Goal: Transaction & Acquisition: Purchase product/service

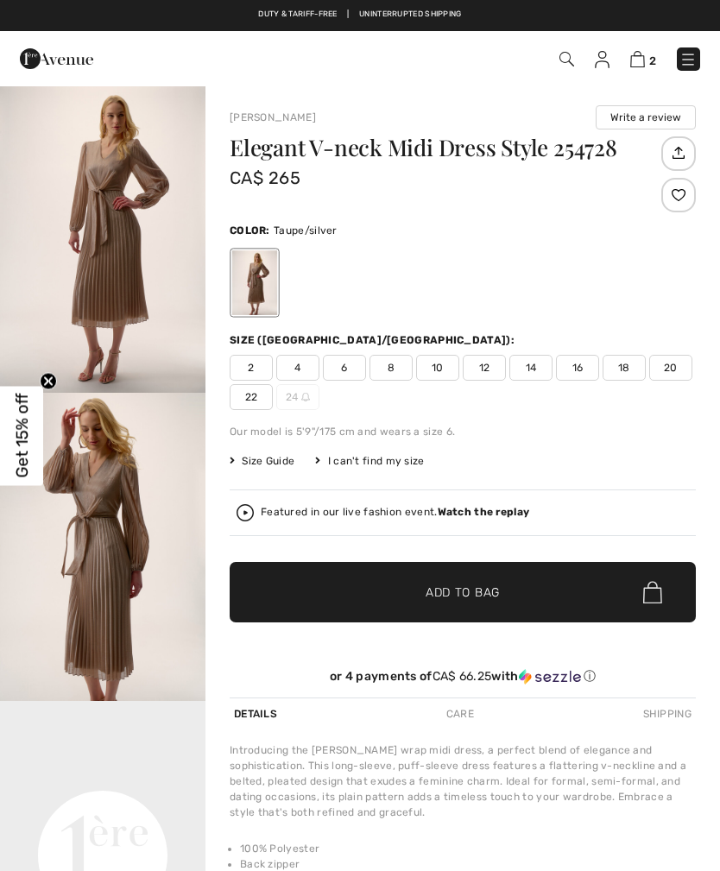
checkbox input "true"
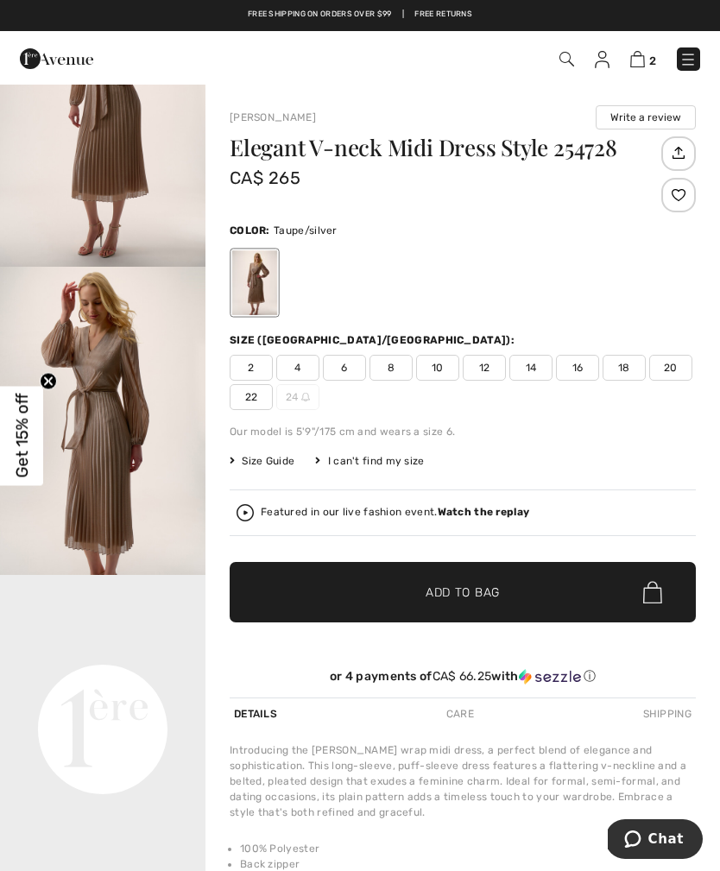
scroll to position [98, 0]
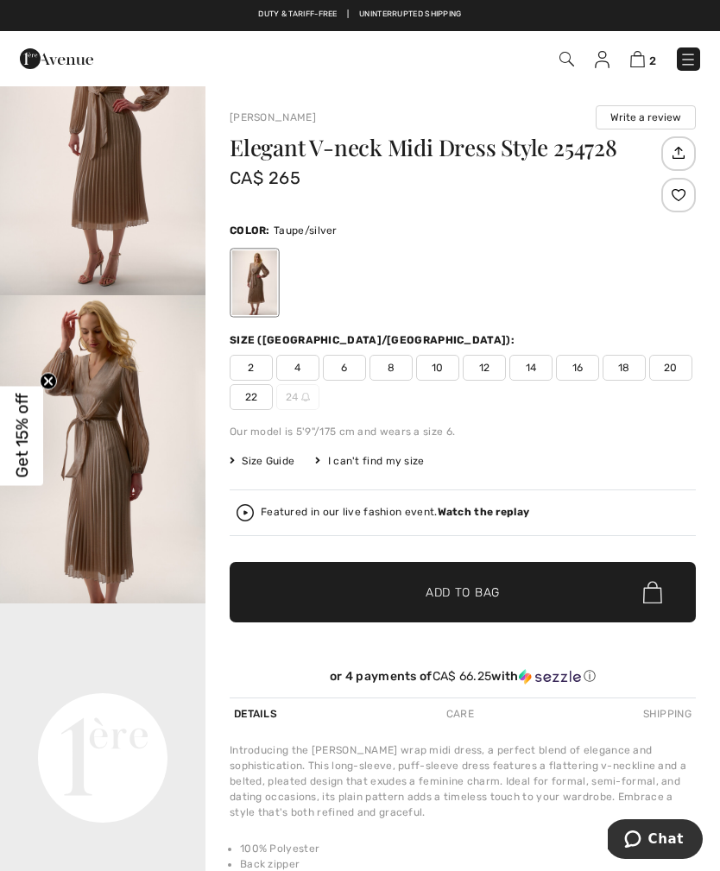
click at [640, 62] on img at bounding box center [637, 59] width 15 height 16
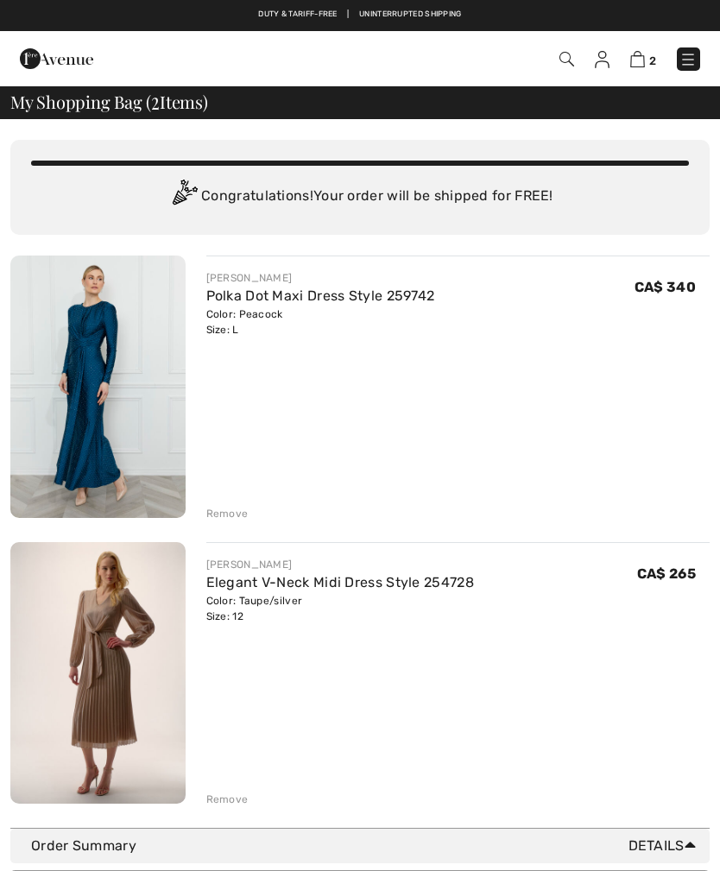
click at [687, 66] on img at bounding box center [687, 59] width 17 height 17
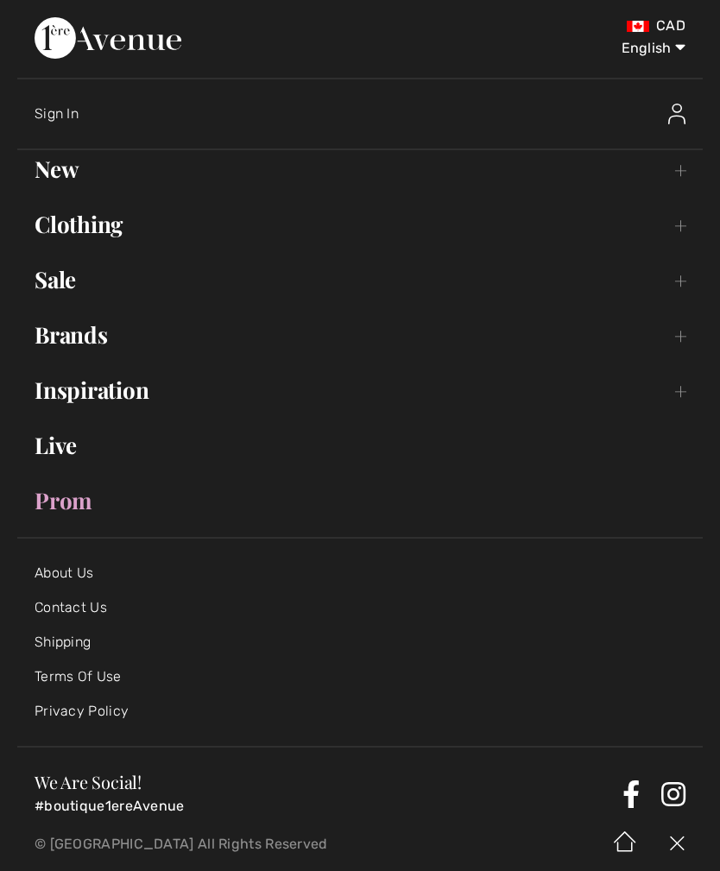
click at [72, 642] on link "Shipping" at bounding box center [63, 642] width 56 height 16
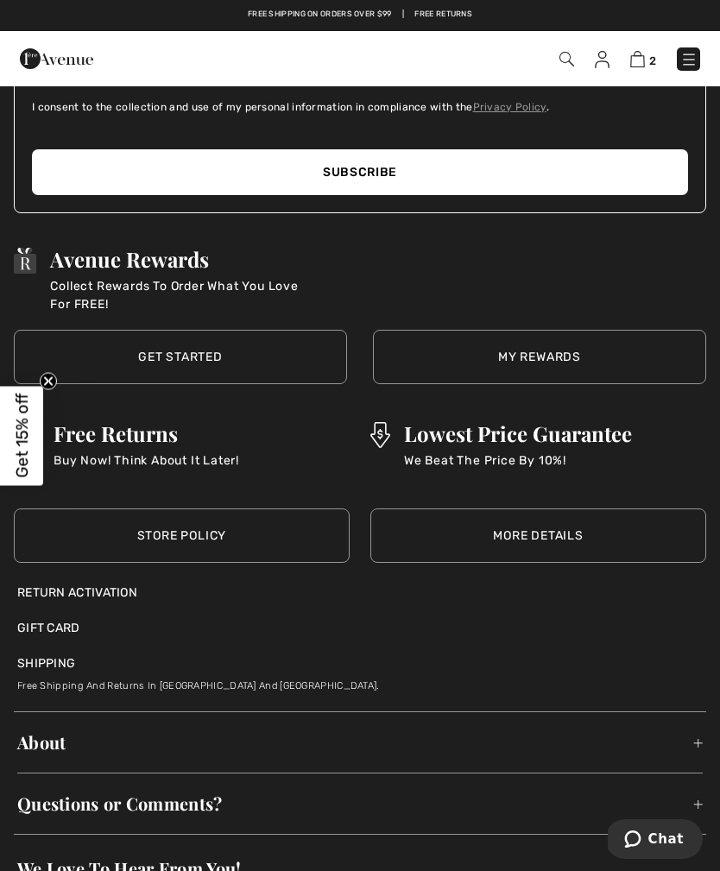
scroll to position [685, 0]
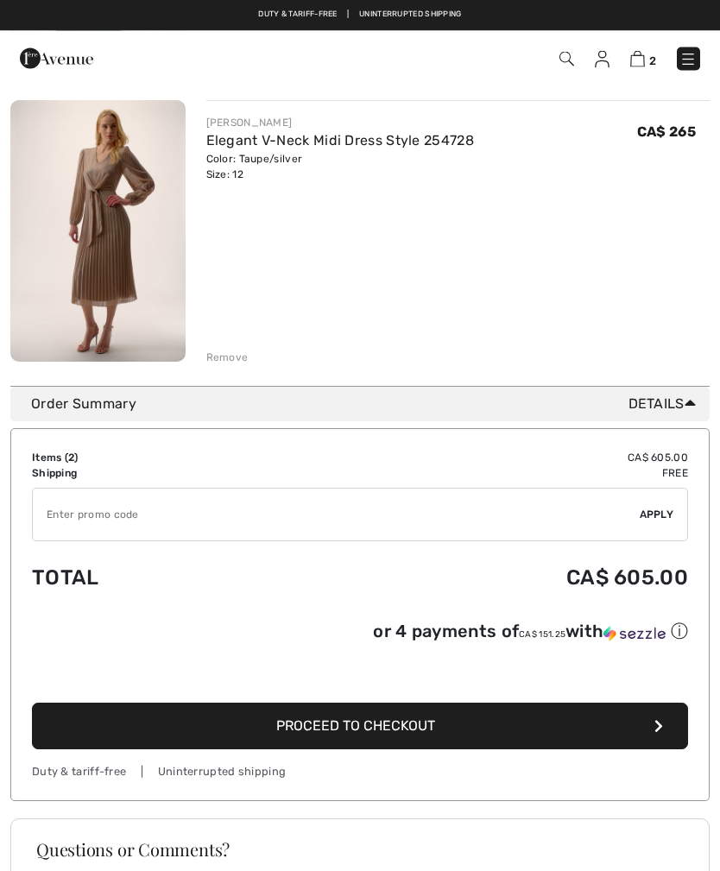
scroll to position [429, 0]
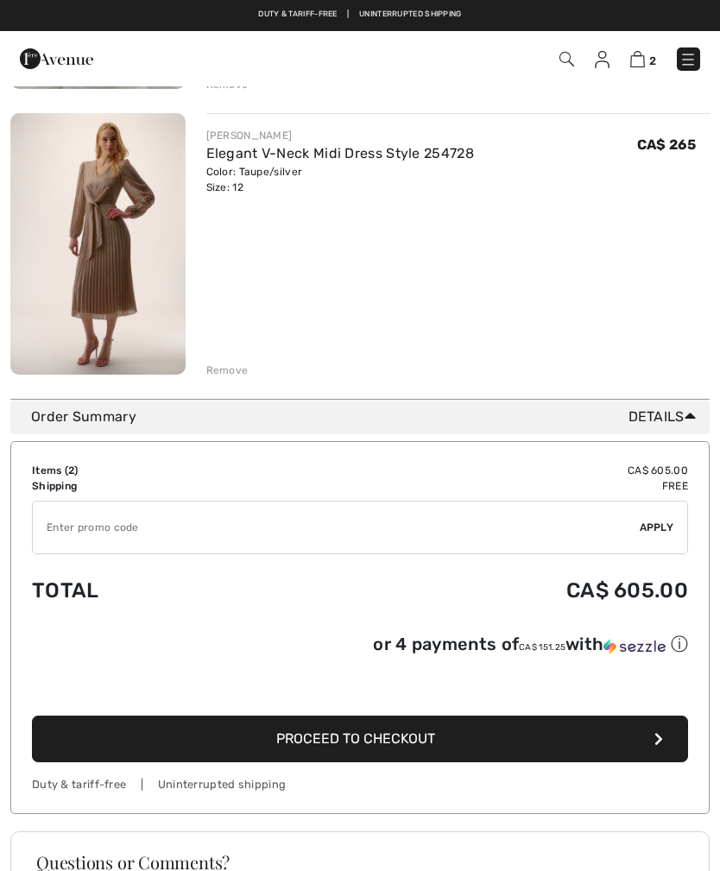
click at [455, 738] on button "Proceed to Checkout" at bounding box center [360, 739] width 656 height 47
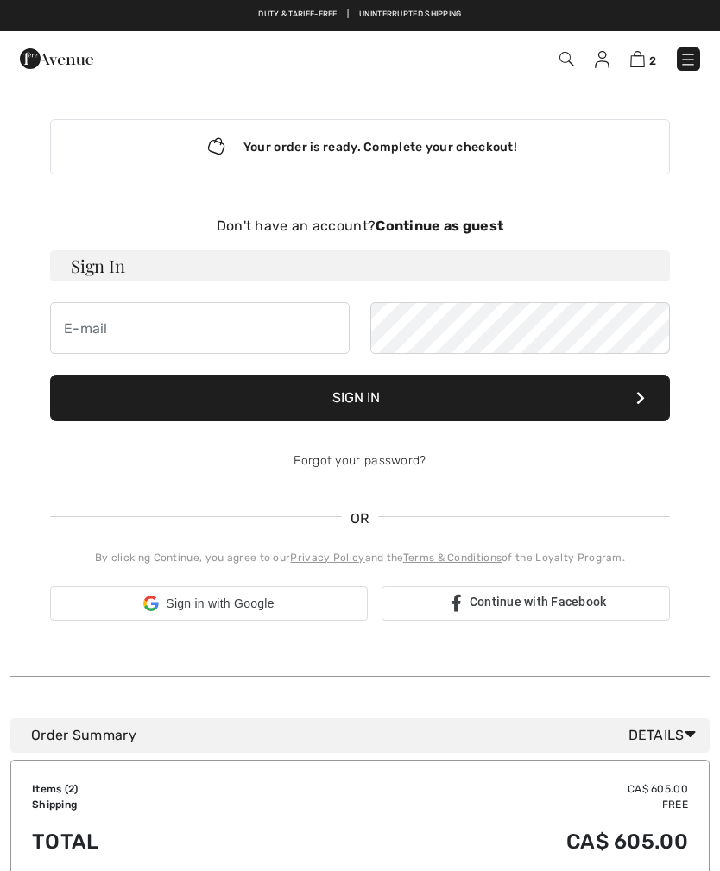
checkbox input "true"
click at [482, 230] on strong "Continue as guest" at bounding box center [439, 226] width 128 height 16
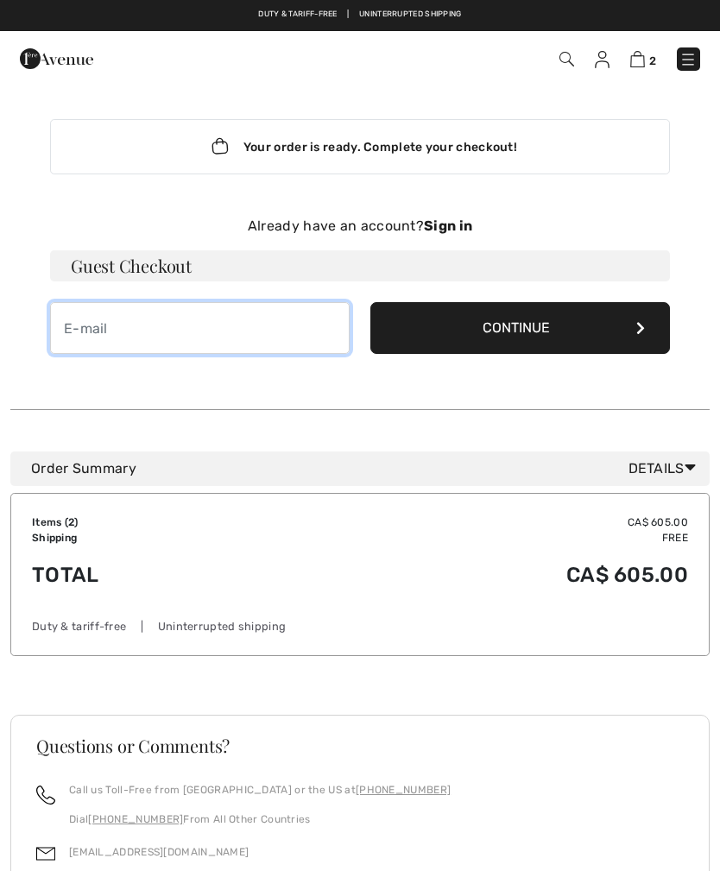
click at [83, 336] on input "email" at bounding box center [199, 328] width 299 height 52
type input "[EMAIL_ADDRESS][DOMAIN_NAME]"
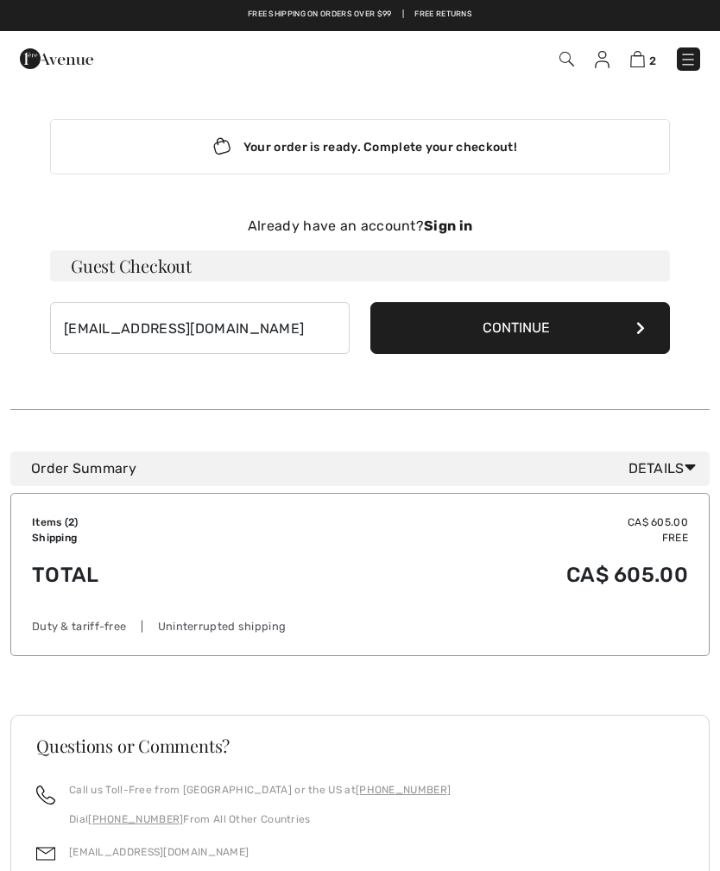
click at [630, 333] on button "Continue" at bounding box center [519, 328] width 299 height 52
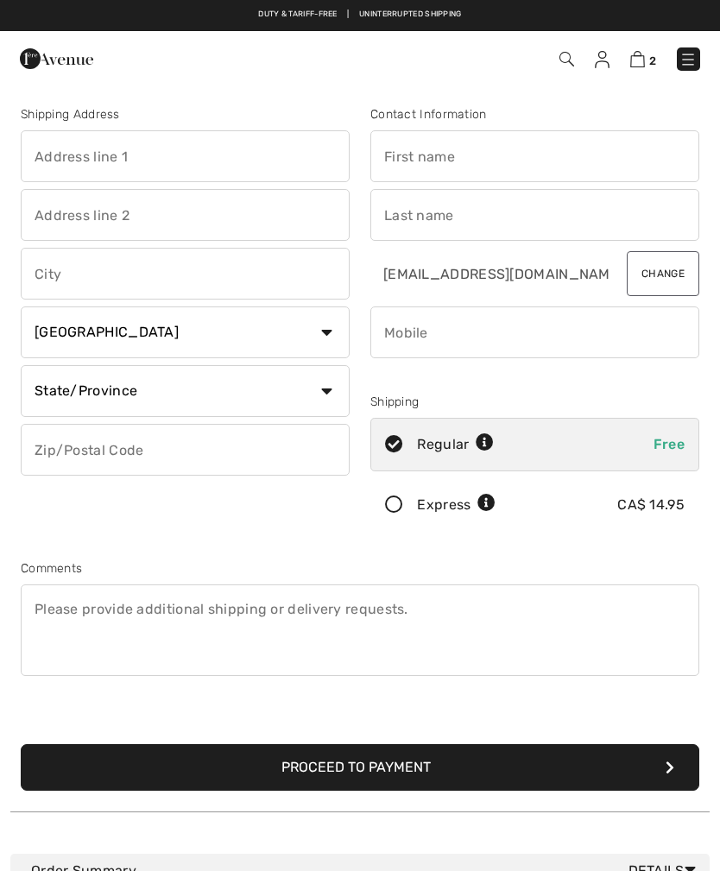
click at [61, 155] on input "text" at bounding box center [185, 156] width 329 height 52
click at [70, 274] on input "text" at bounding box center [185, 274] width 329 height 52
type input "142 Silverbirch crescent"
type input "Skead"
click at [331, 393] on select "State/Province Alberta British Columbia Manitoba New Brunswick Newfoundland and…" at bounding box center [185, 391] width 329 height 52
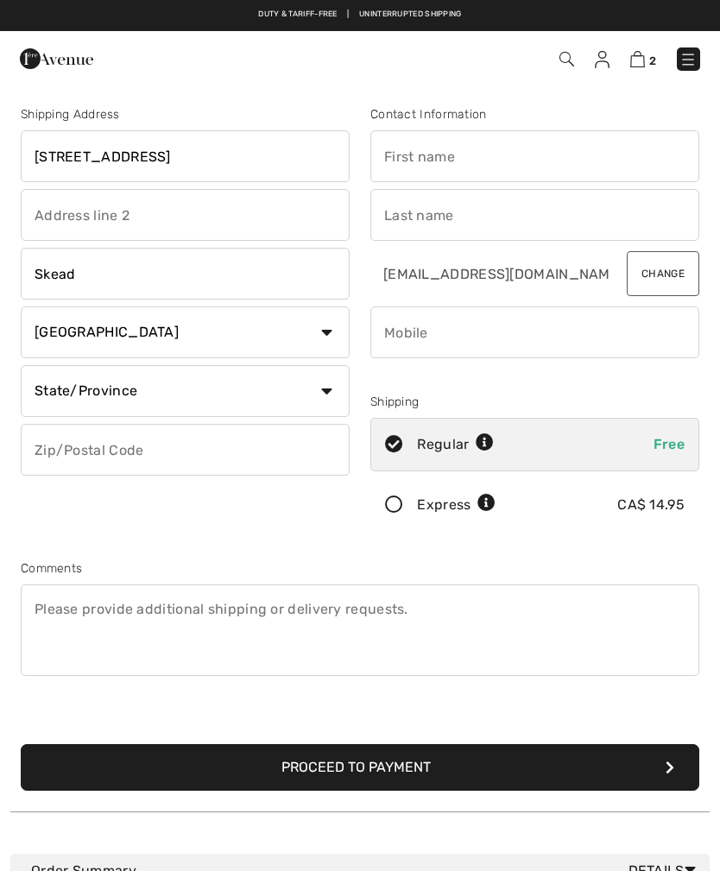
select select "ON"
click at [117, 448] on input "text" at bounding box center [185, 450] width 329 height 52
type input "P0M2Y0"
click at [462, 162] on input "text" at bounding box center [534, 156] width 329 height 52
type input "[PERSON_NAME]"
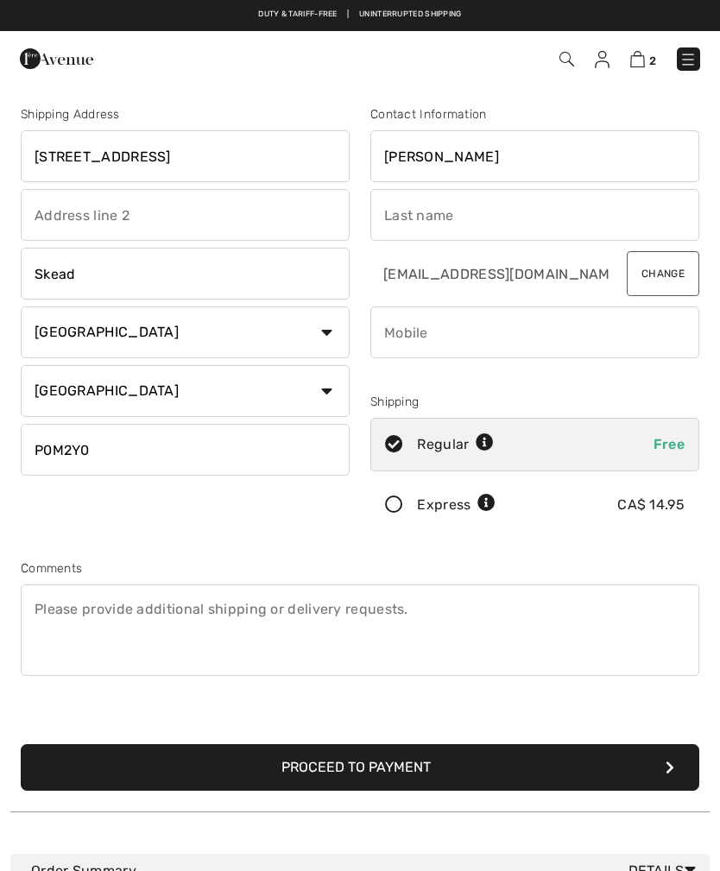
type input "[GEOGRAPHIC_DATA]"
click at [436, 337] on input "phone" at bounding box center [534, 332] width 329 height 52
type input "7056910768"
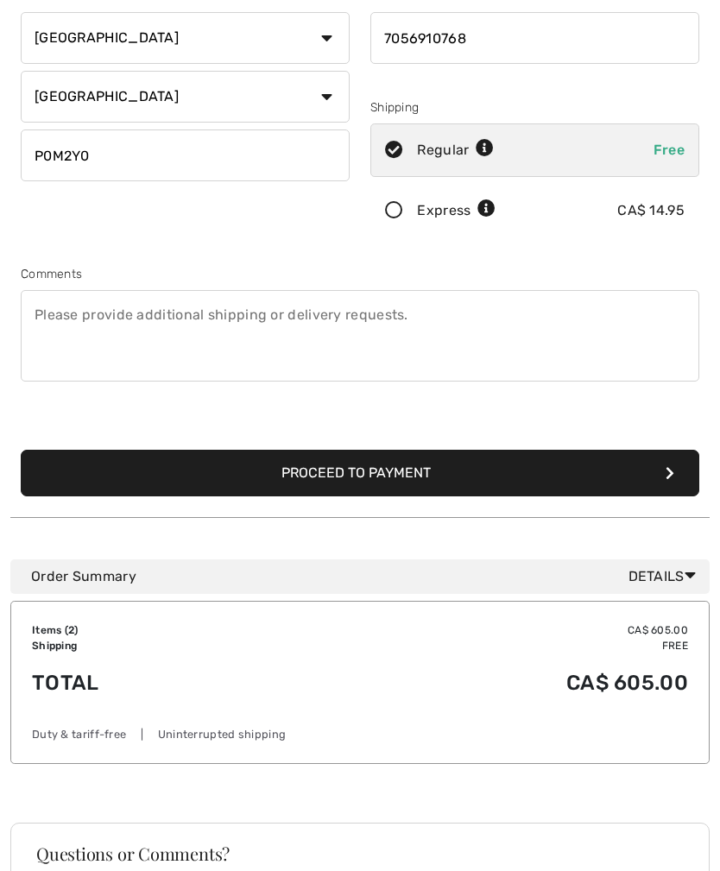
scroll to position [295, 0]
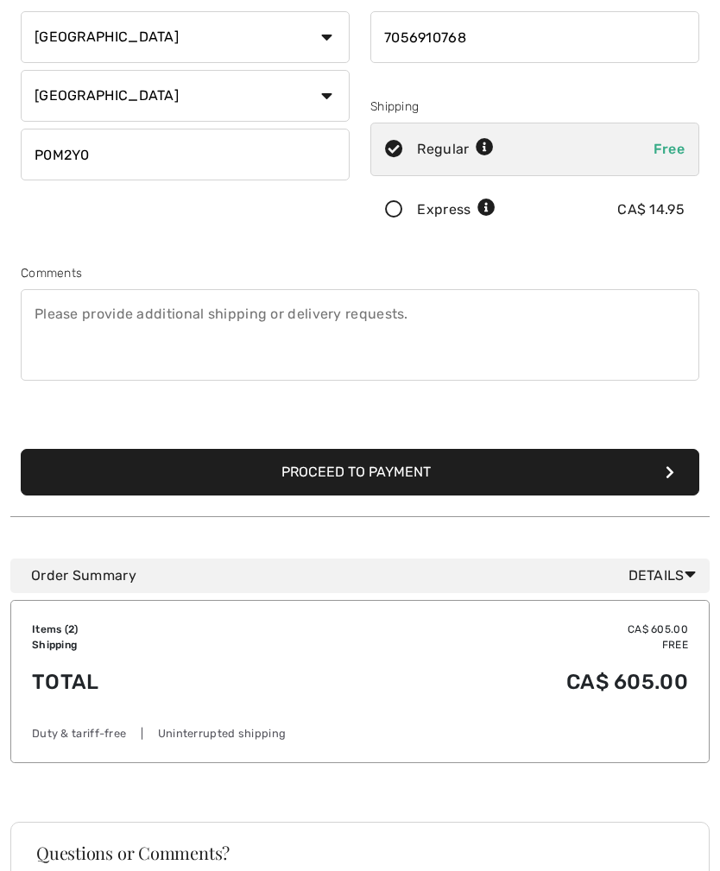
click at [660, 476] on button "Proceed to Payment" at bounding box center [360, 472] width 678 height 47
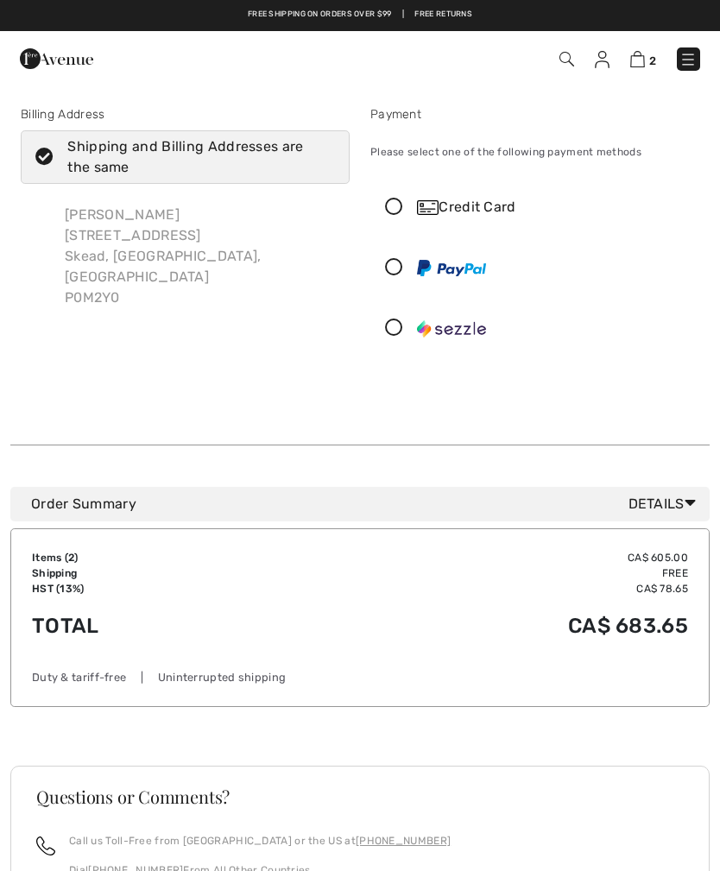
click at [395, 211] on icon at bounding box center [394, 208] width 46 height 18
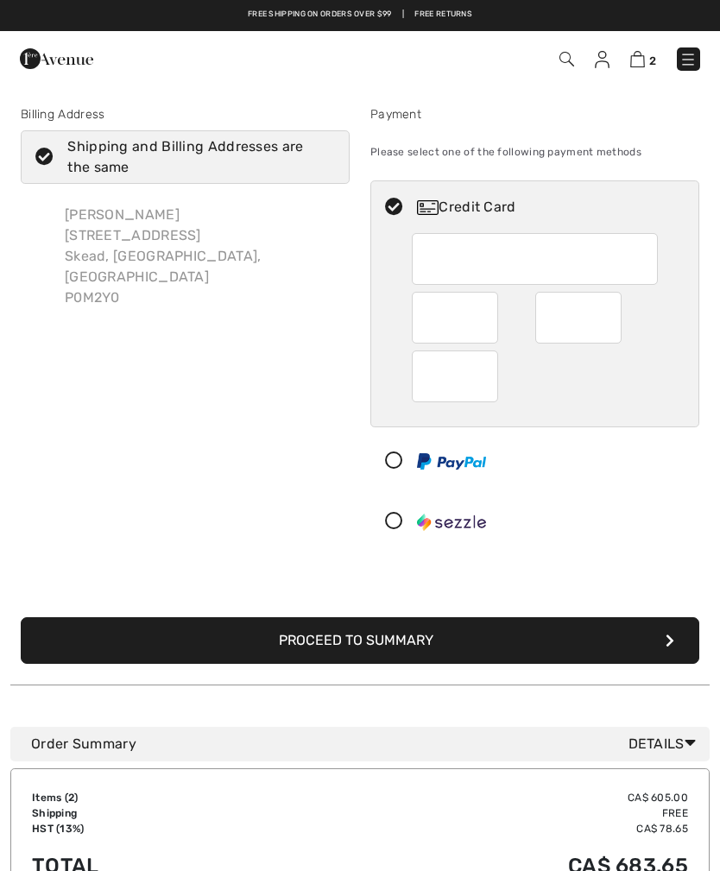
click at [640, 646] on button "Proceed to Summary" at bounding box center [360, 640] width 678 height 47
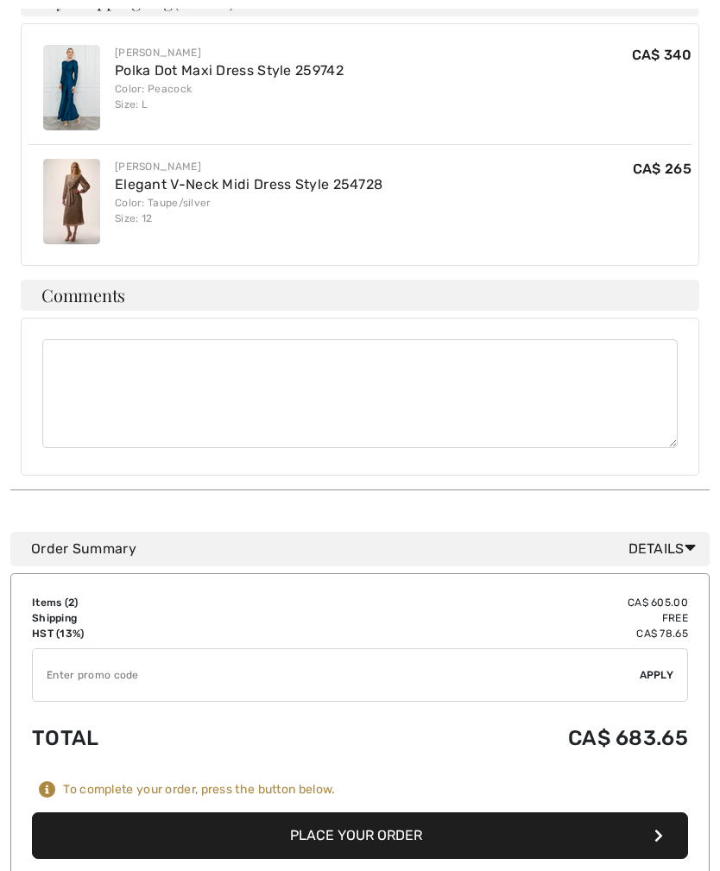
scroll to position [1018, 0]
click at [457, 822] on button "Place Your Order" at bounding box center [360, 835] width 656 height 47
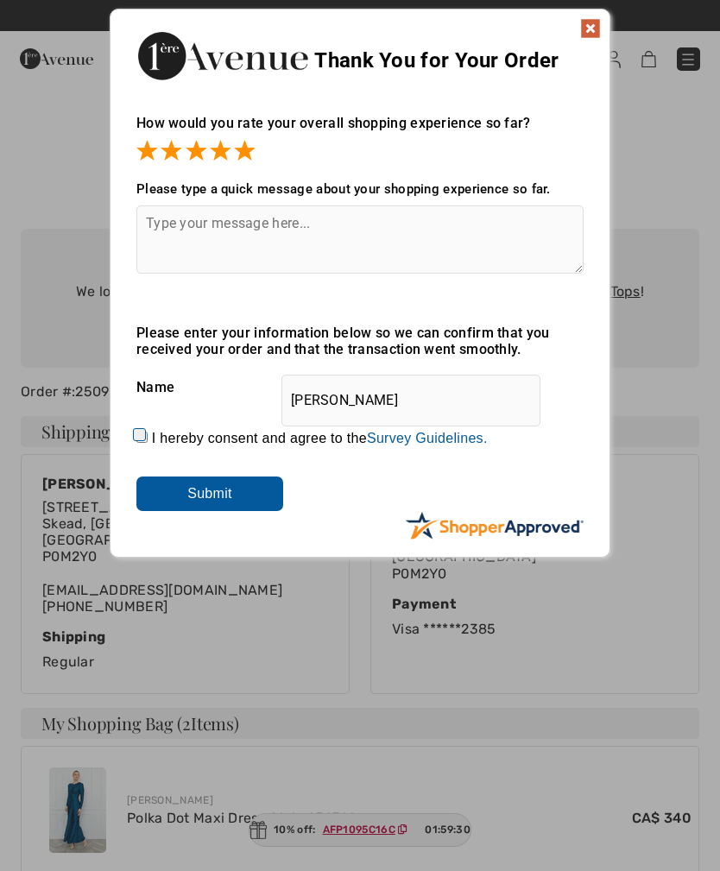
click at [195, 508] on input "Submit" at bounding box center [209, 493] width 147 height 35
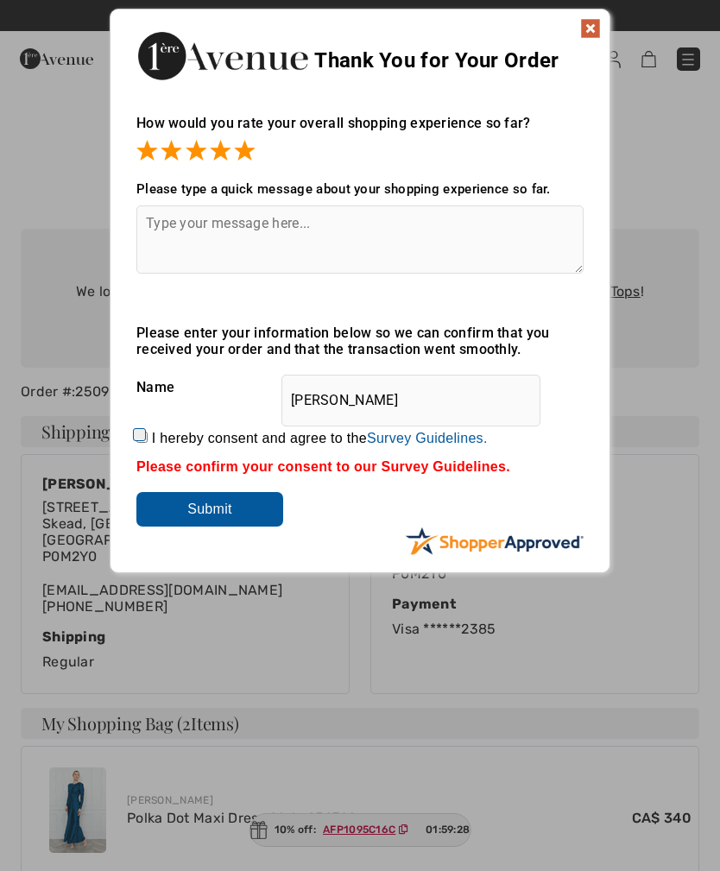
click at [586, 23] on img at bounding box center [590, 28] width 21 height 21
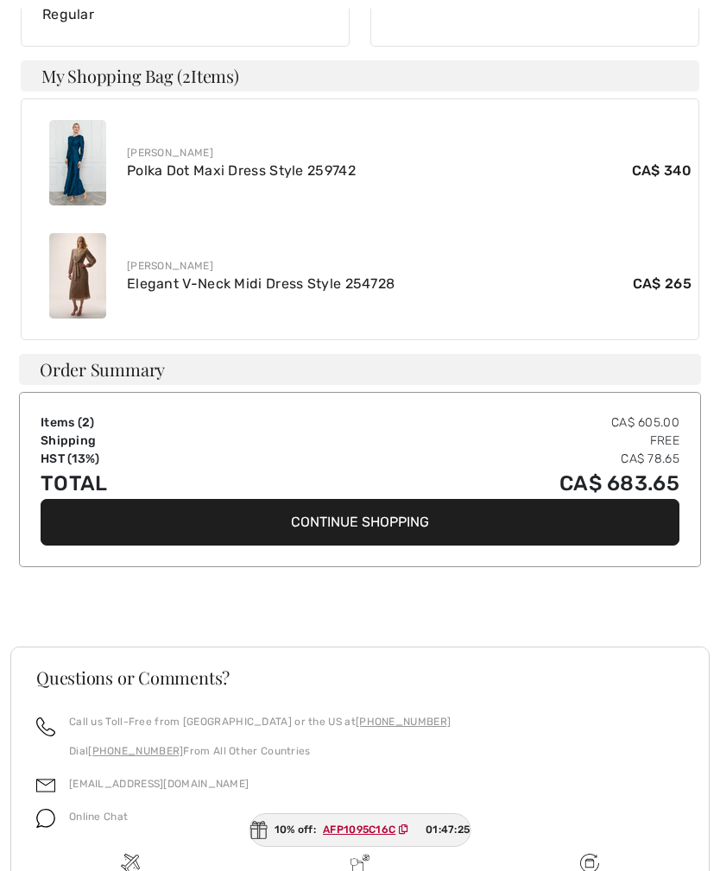
scroll to position [703, 0]
